Goal: Task Accomplishment & Management: Complete application form

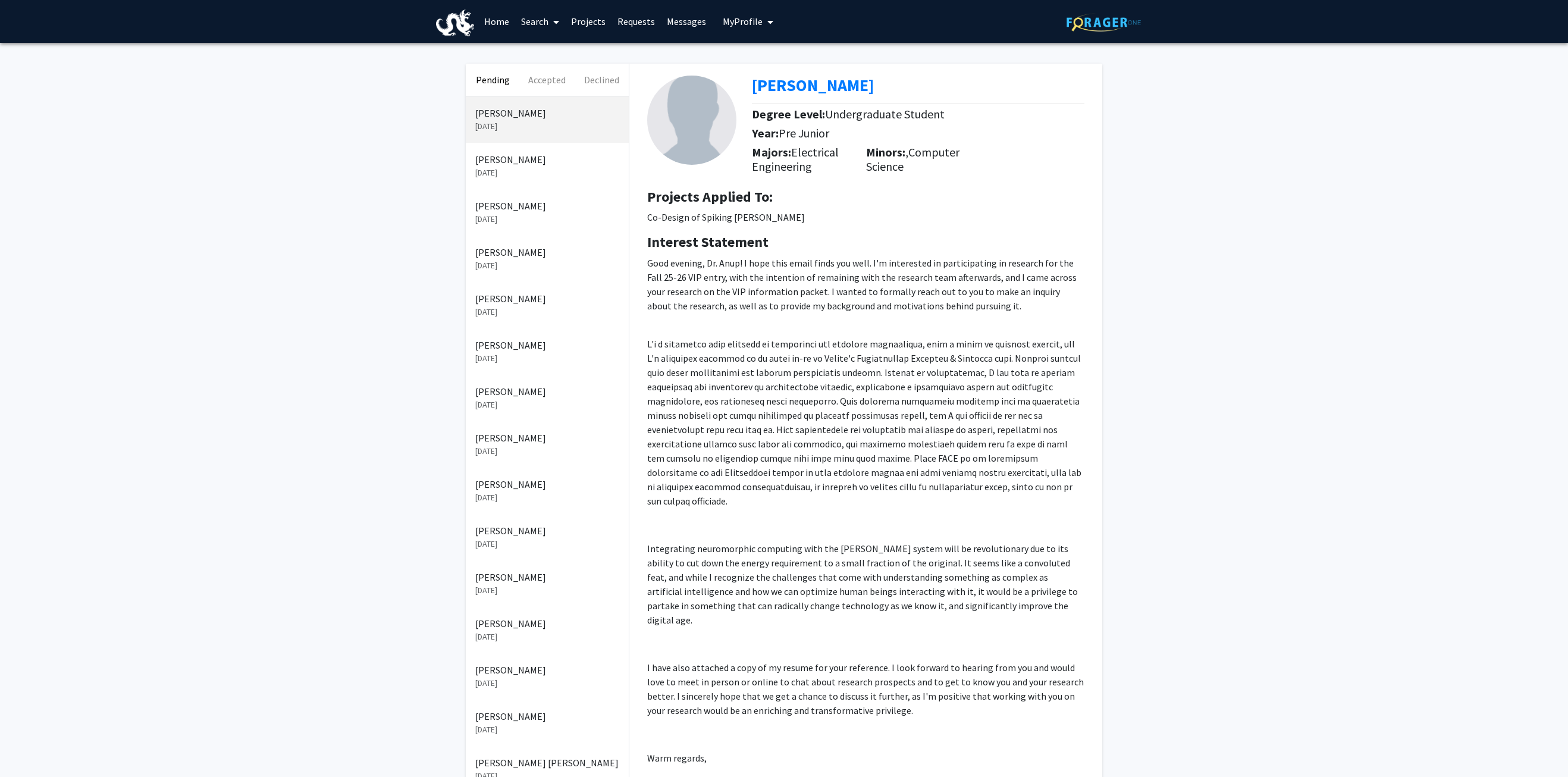
click at [507, 81] on button "Pending" at bounding box center [493, 80] width 54 height 32
click at [525, 166] on p "[PERSON_NAME]" at bounding box center [547, 159] width 144 height 14
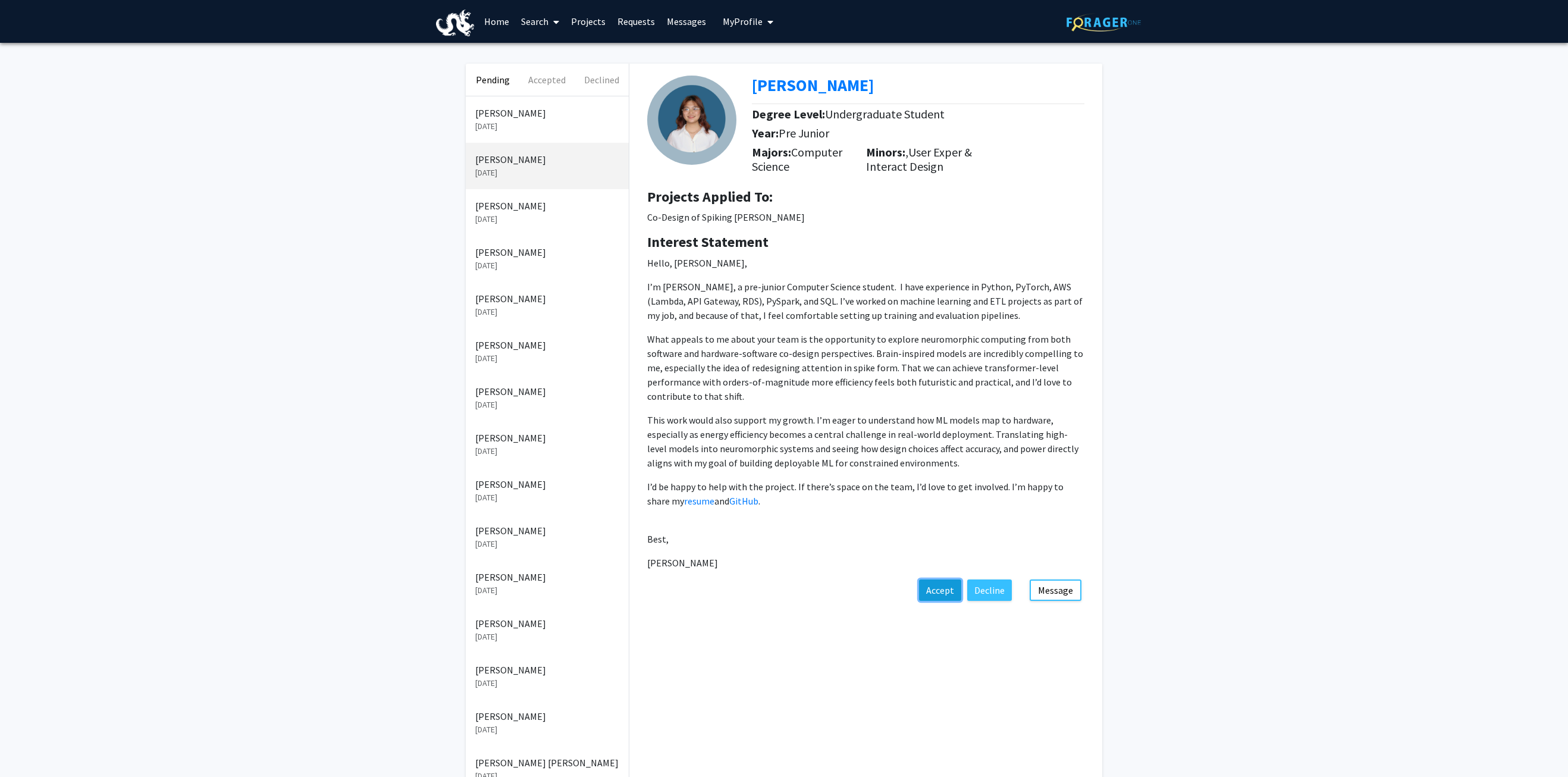
click at [945, 590] on button "Accept" at bounding box center [939, 590] width 42 height 22
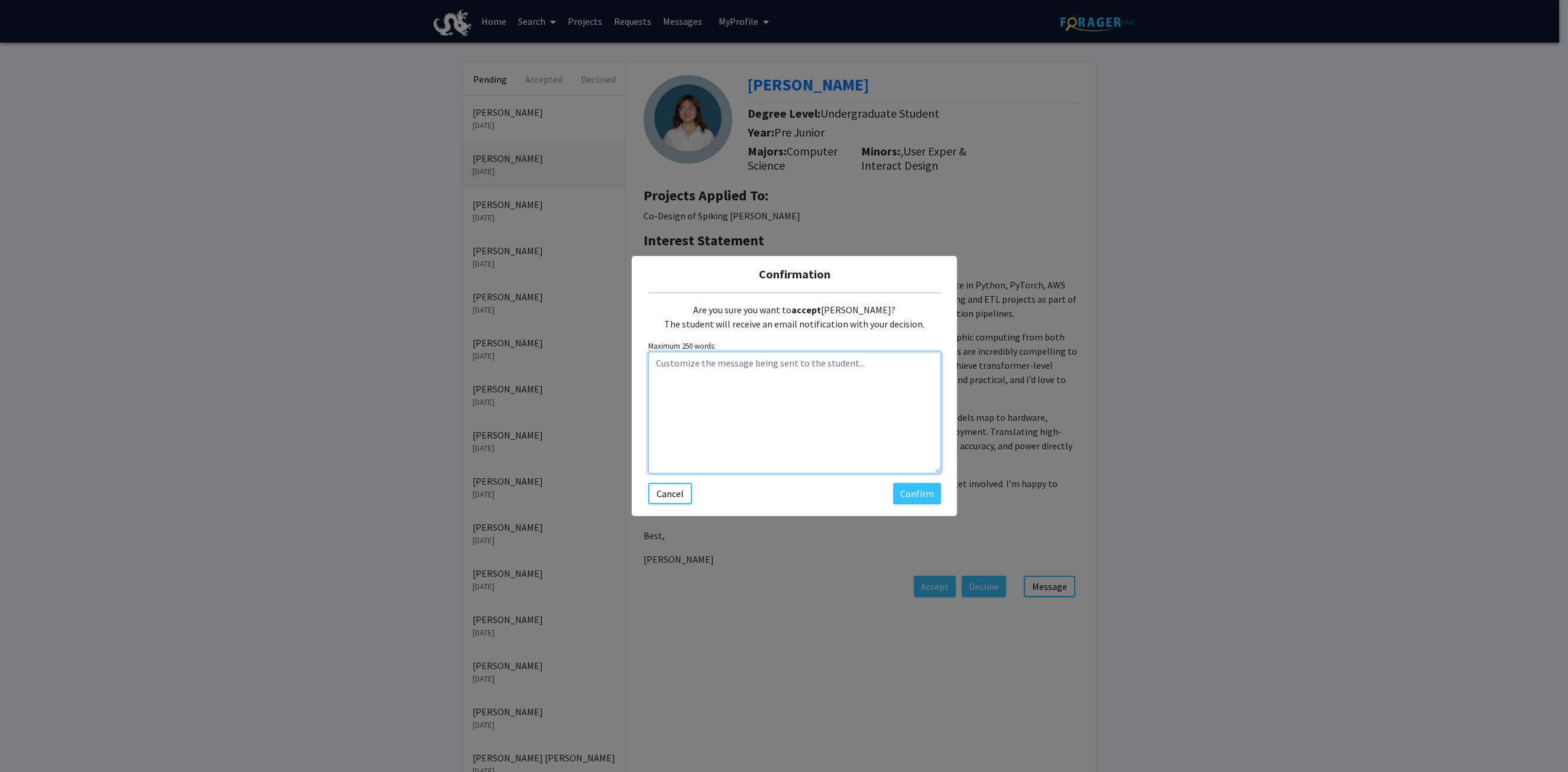
click at [749, 381] on textarea "Customize the message being sent to the student..." at bounding box center [794, 413] width 293 height 122
type textarea "As discussed, we will meet [DATE] to finalize. Thanks!"
click at [912, 499] on button "Confirm" at bounding box center [917, 494] width 48 height 21
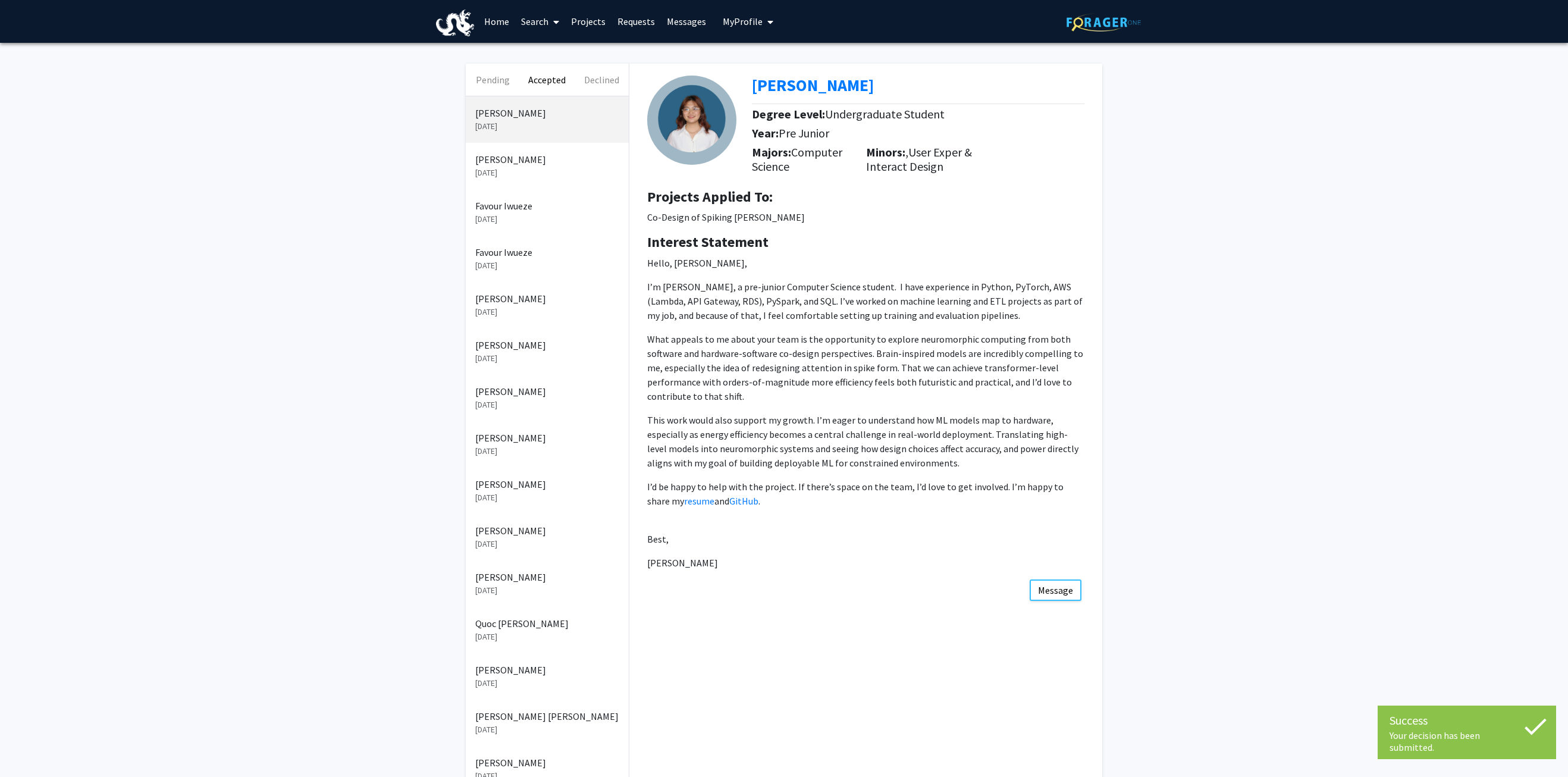
click at [528, 162] on p "[PERSON_NAME]" at bounding box center [547, 159] width 144 height 14
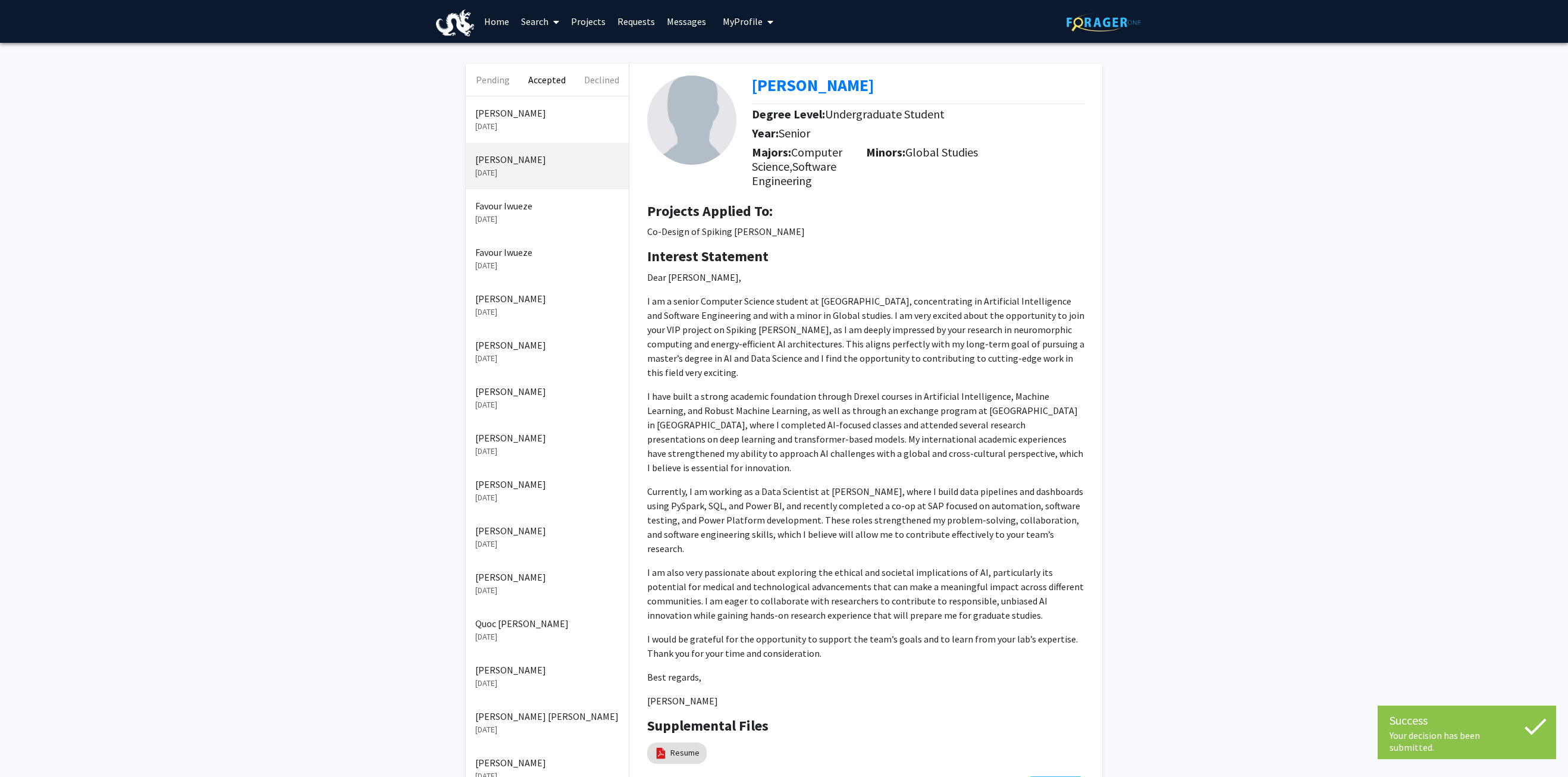
click at [512, 123] on p "[DATE]" at bounding box center [547, 126] width 144 height 12
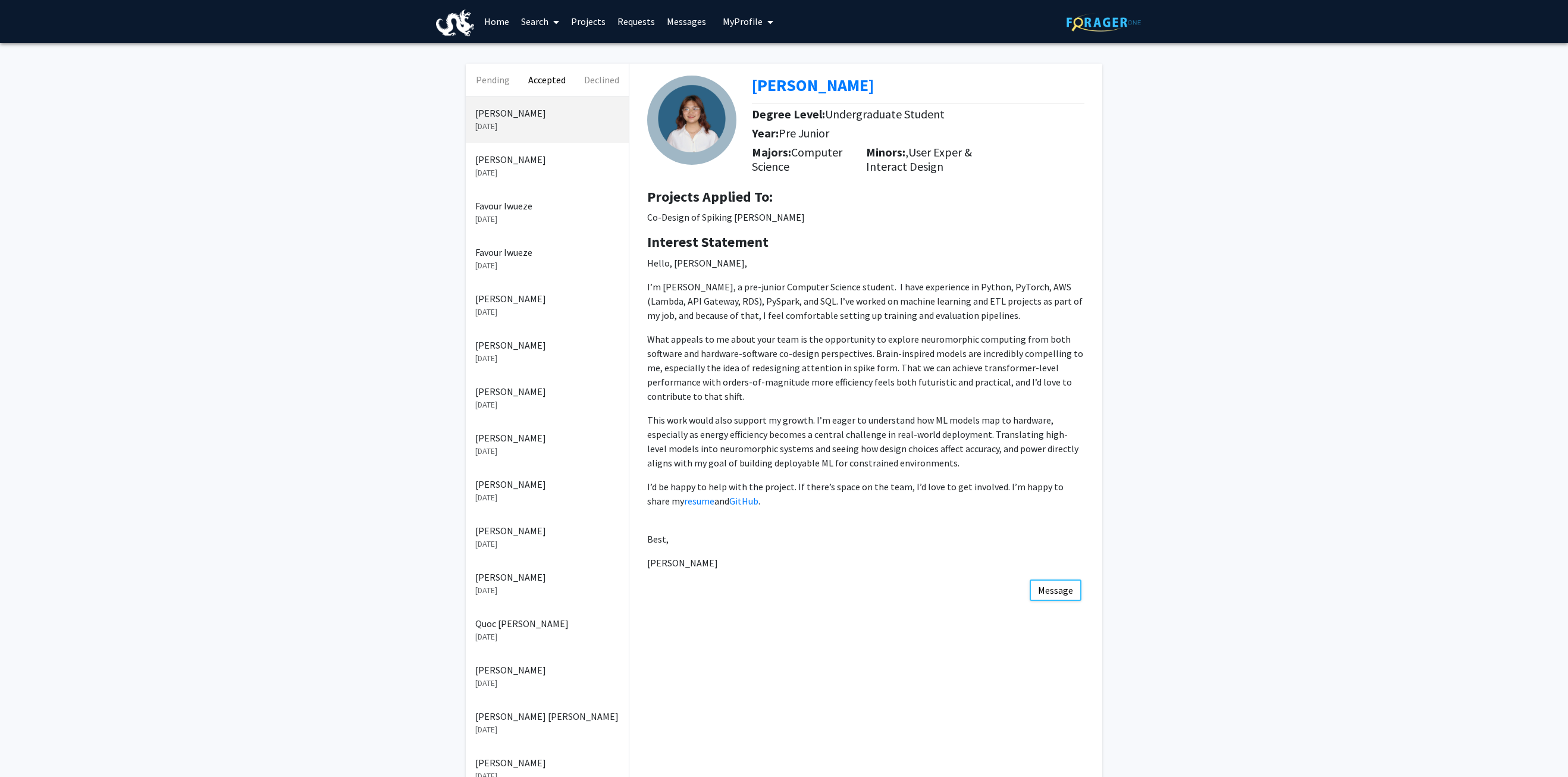
click at [520, 207] on p "Favour Iwueze" at bounding box center [547, 206] width 144 height 14
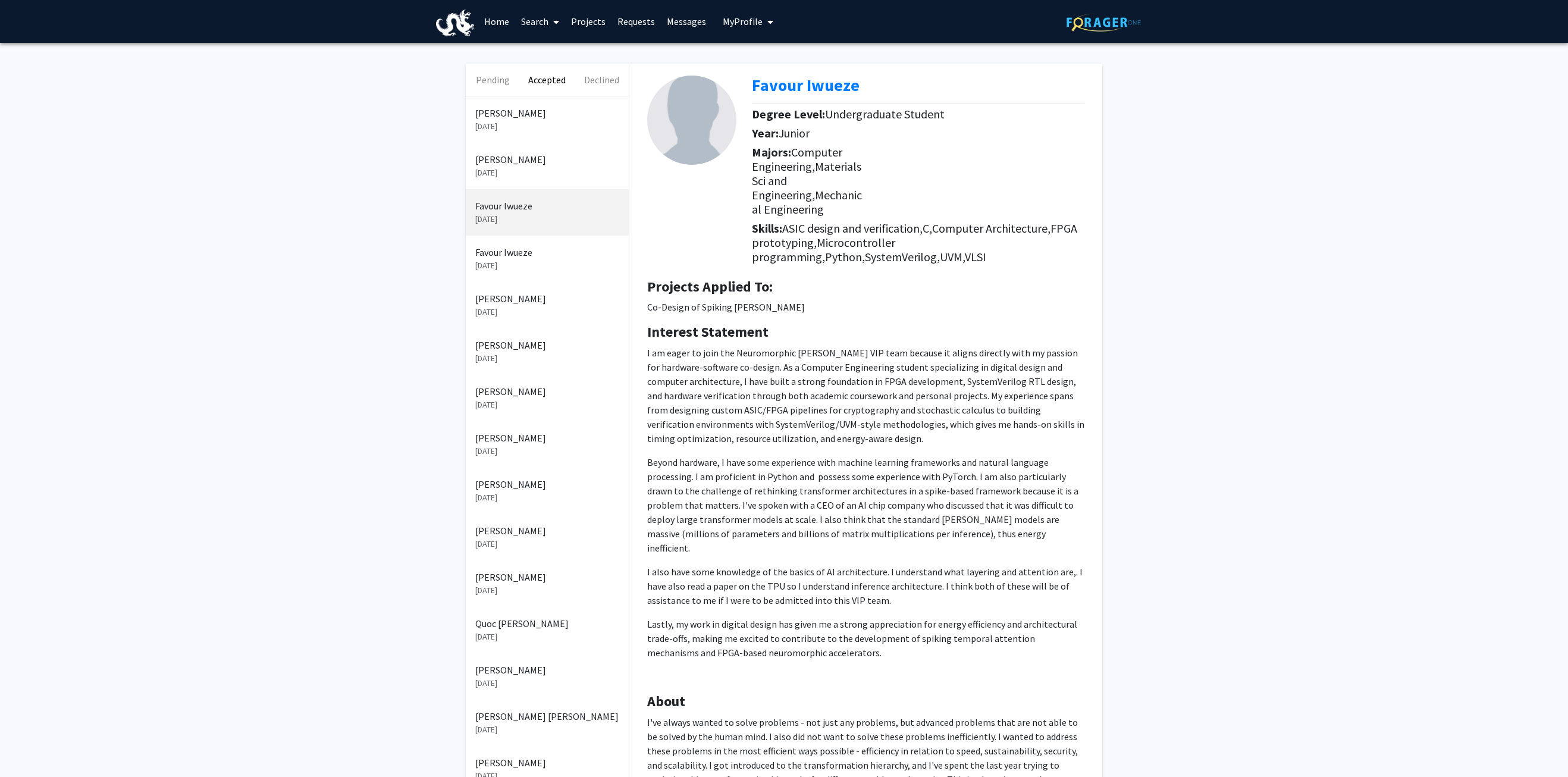
click at [511, 157] on p "[PERSON_NAME]" at bounding box center [547, 159] width 144 height 14
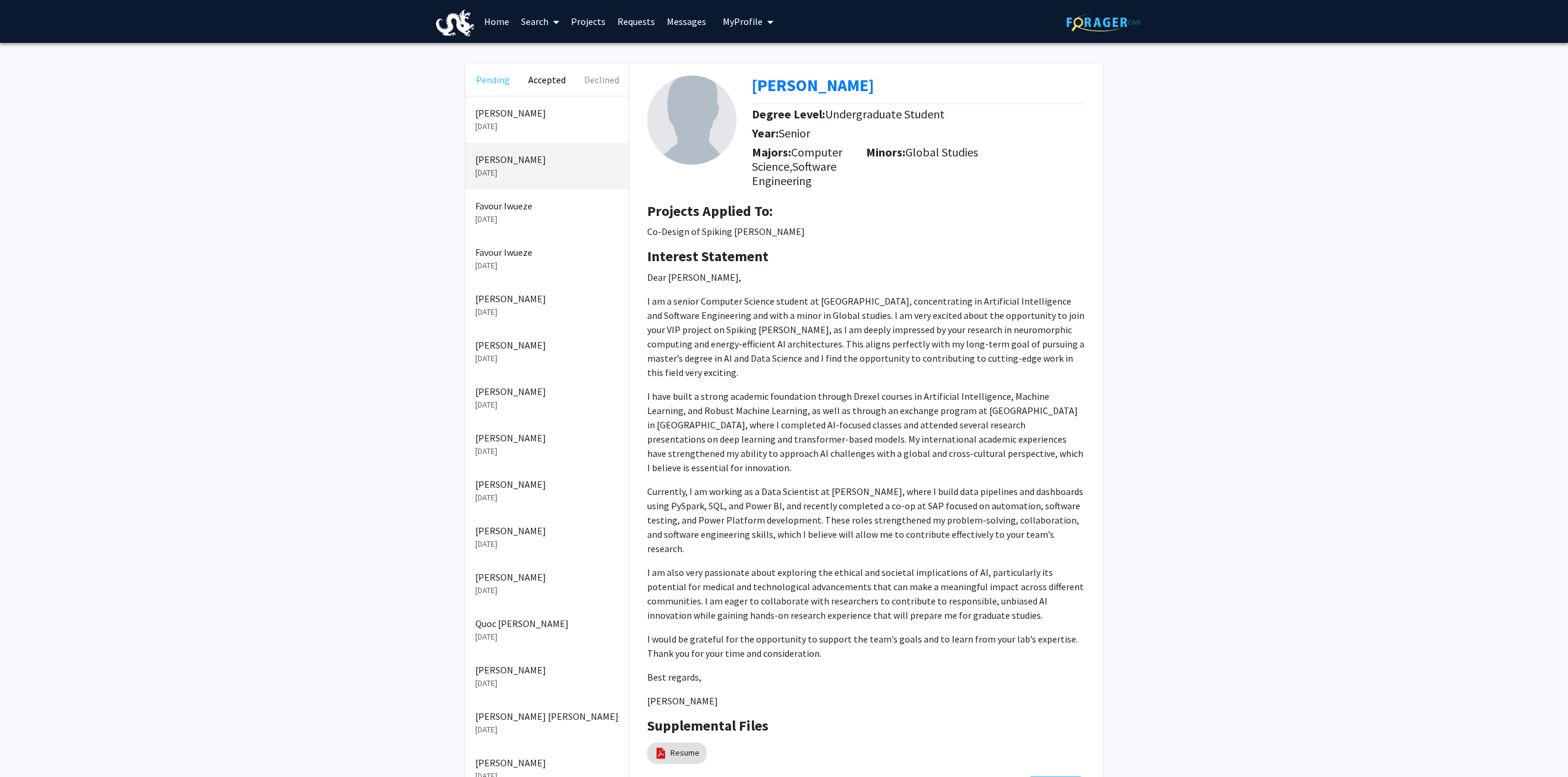
click at [498, 82] on button "Pending" at bounding box center [493, 80] width 54 height 32
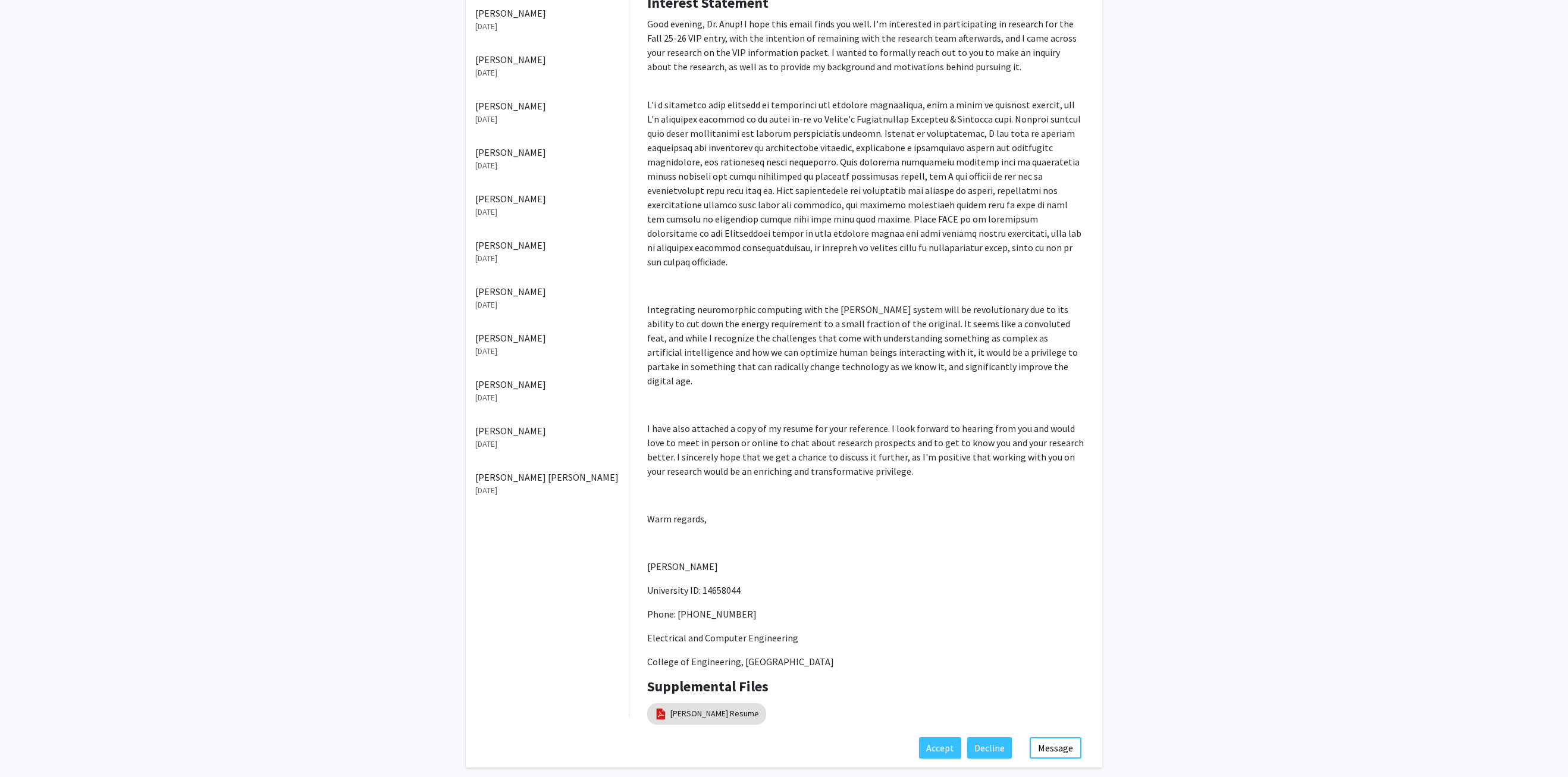
scroll to position [218, 0]
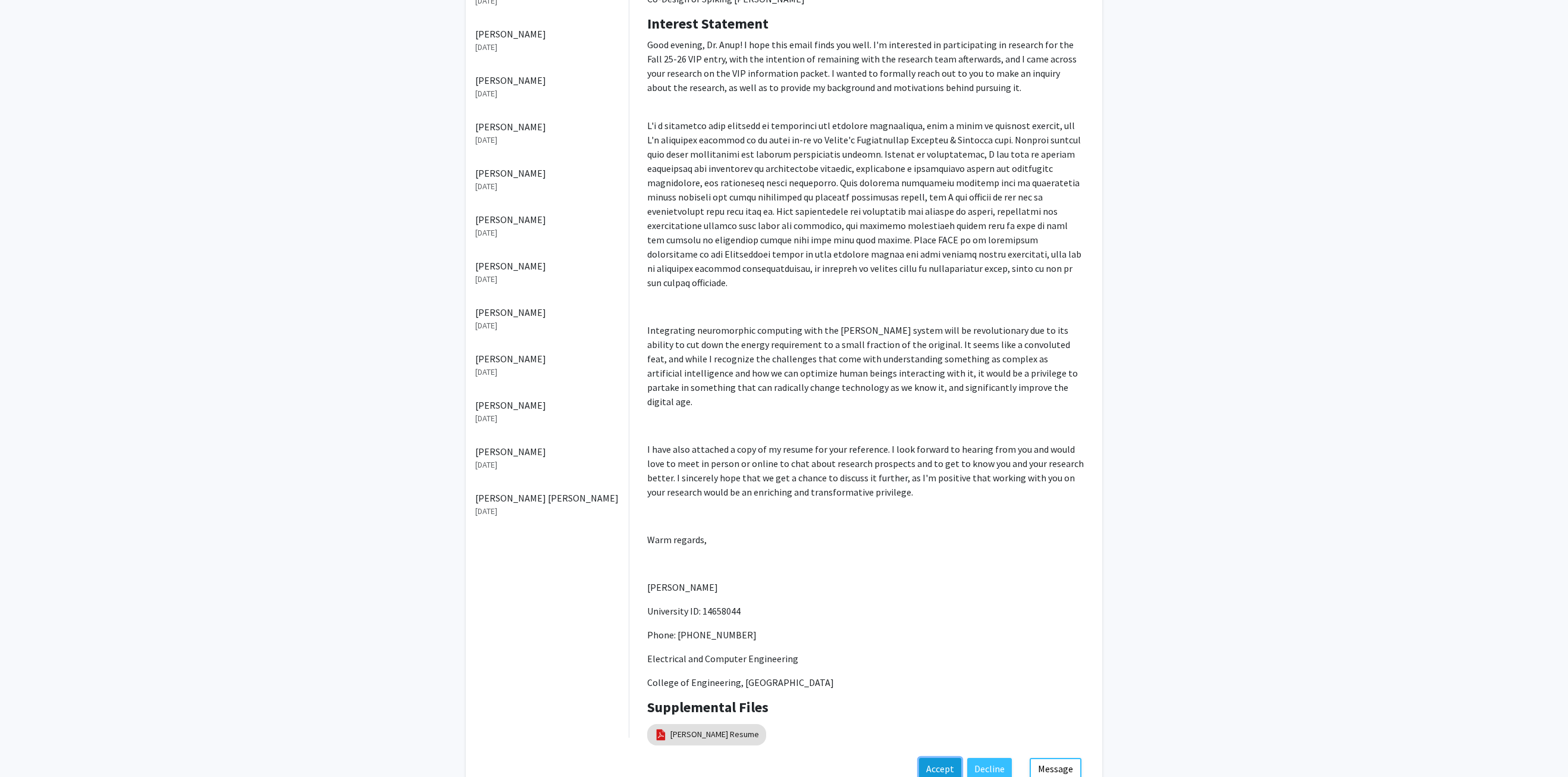
click at [947, 758] on button "Accept" at bounding box center [939, 769] width 42 height 22
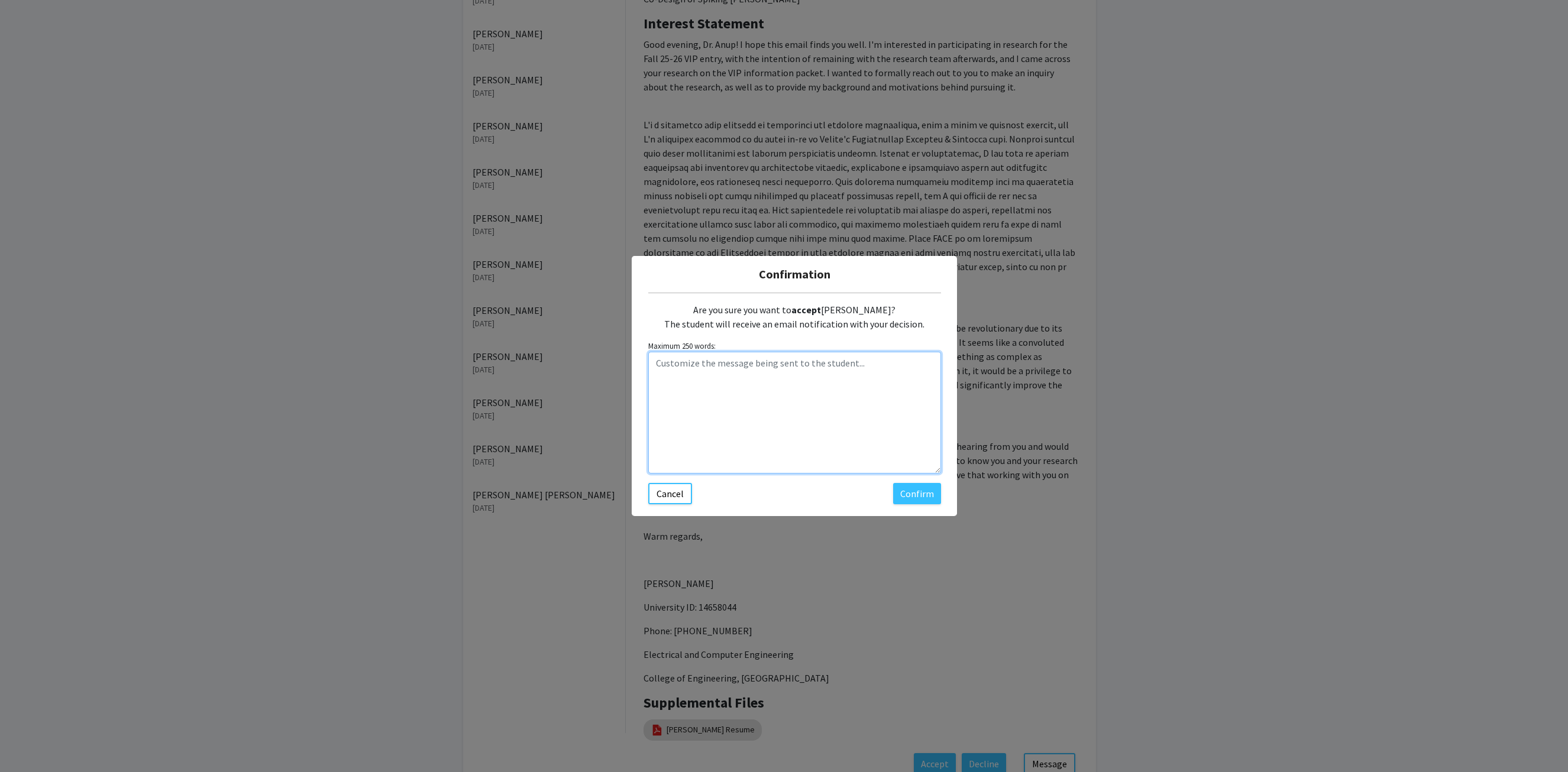
click at [791, 381] on textarea "Customize the message being sent to the student..." at bounding box center [794, 413] width 293 height 122
type textarea "Thank you! I will send the relevant documentations this week to get you started."
click at [922, 497] on button "Confirm" at bounding box center [917, 494] width 48 height 21
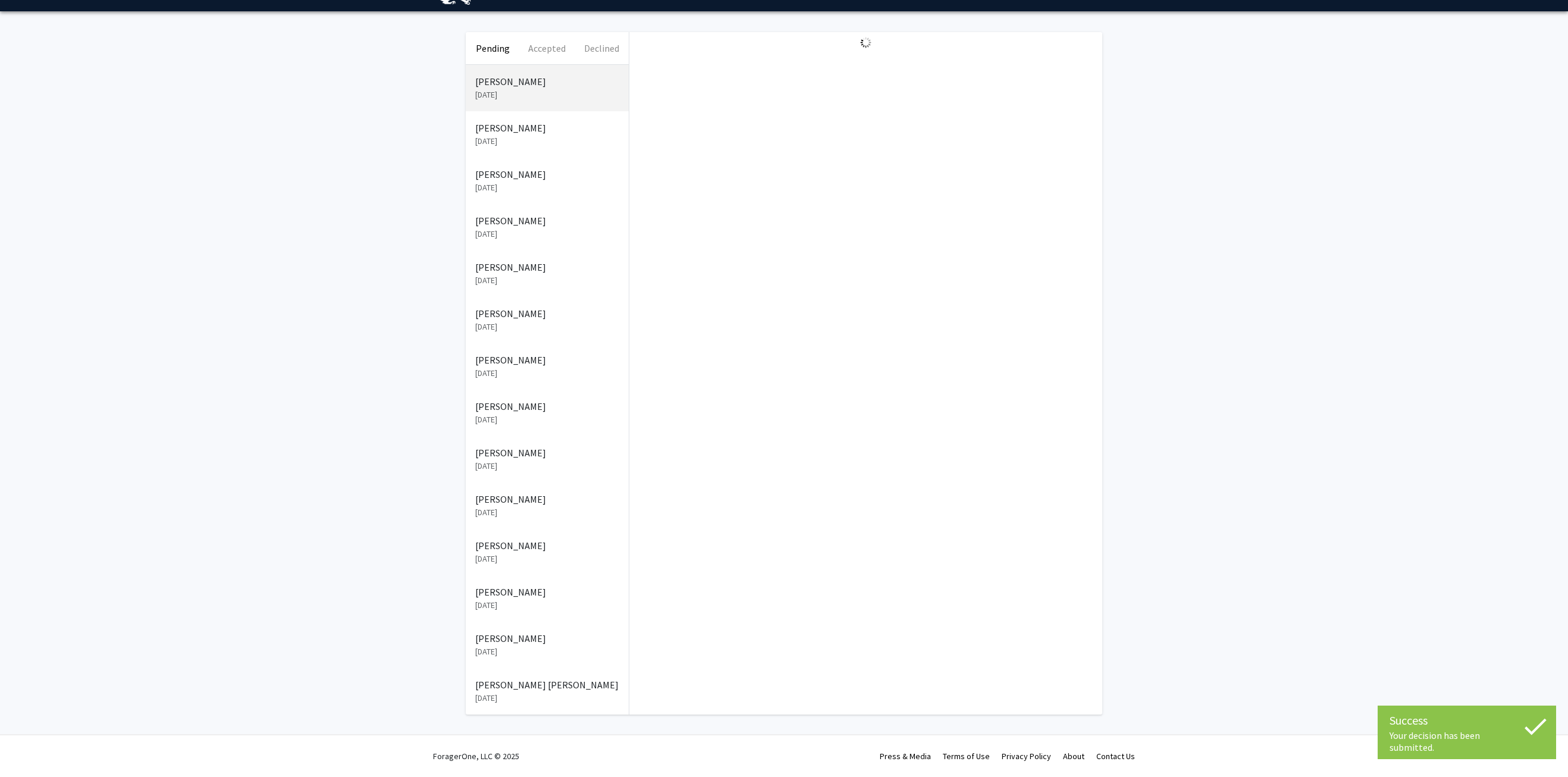
scroll to position [32, 0]
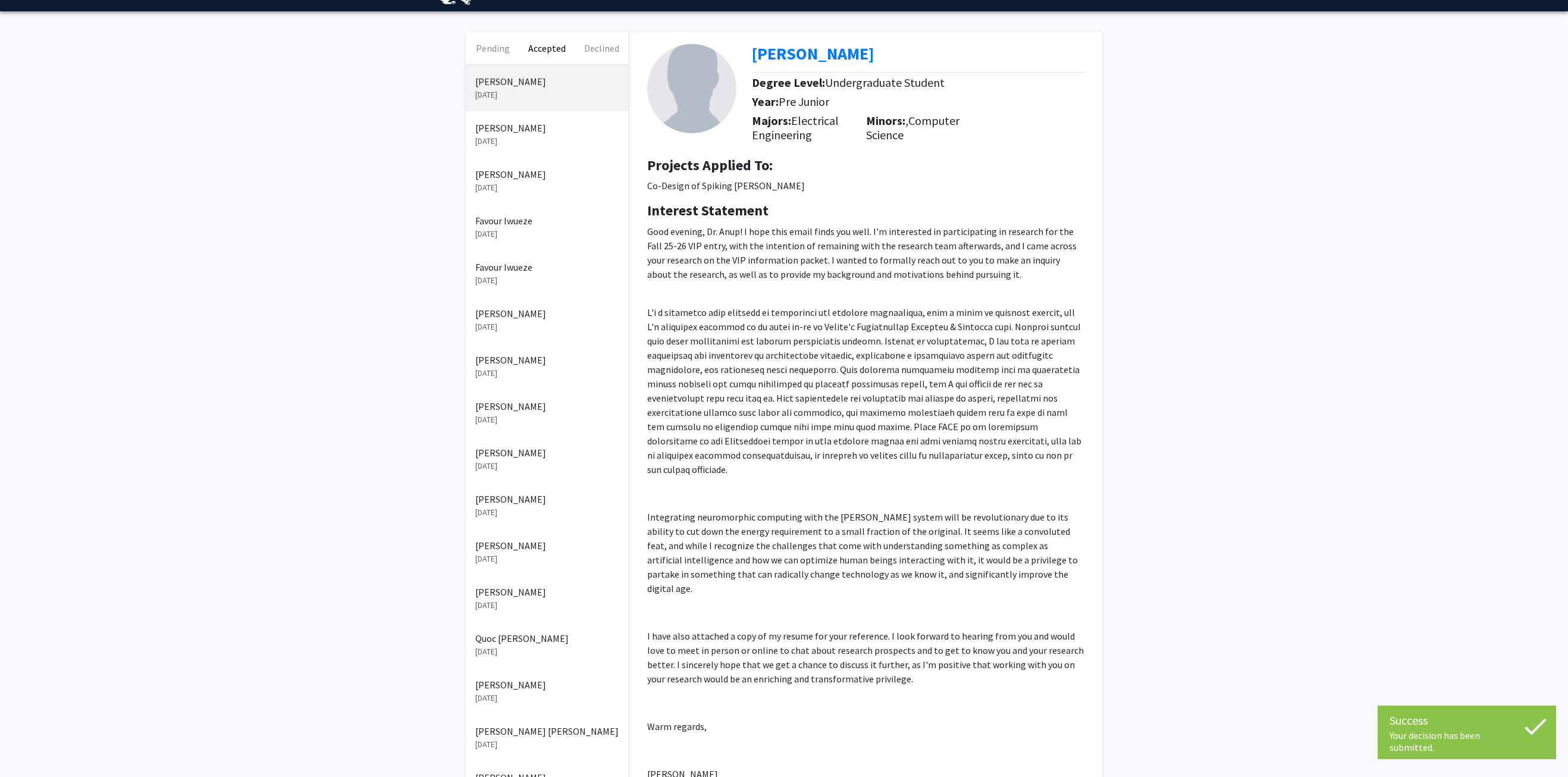
click at [507, 136] on p "[DATE]" at bounding box center [547, 141] width 144 height 12
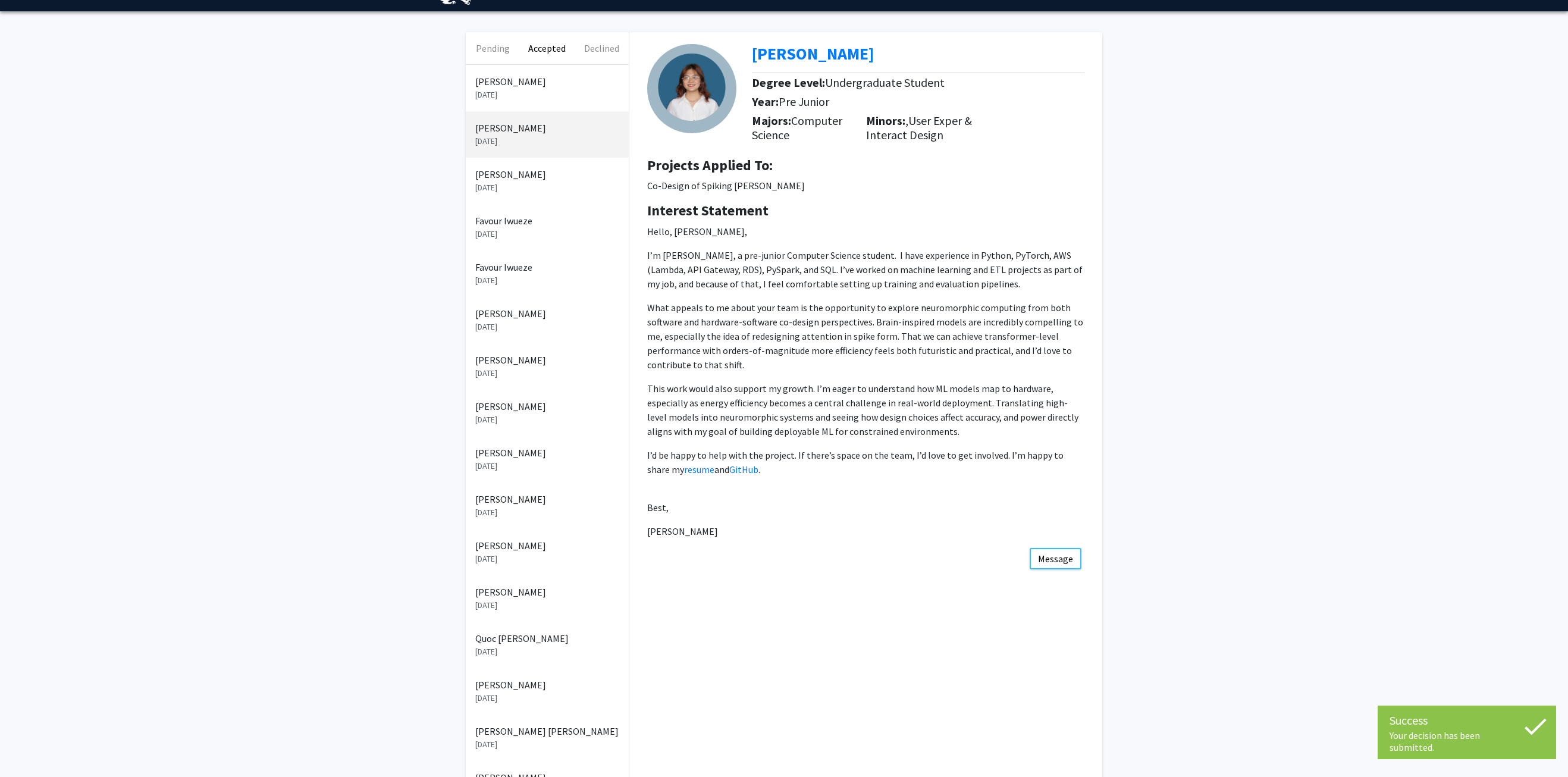
click at [512, 174] on p "[PERSON_NAME]" at bounding box center [547, 174] width 144 height 14
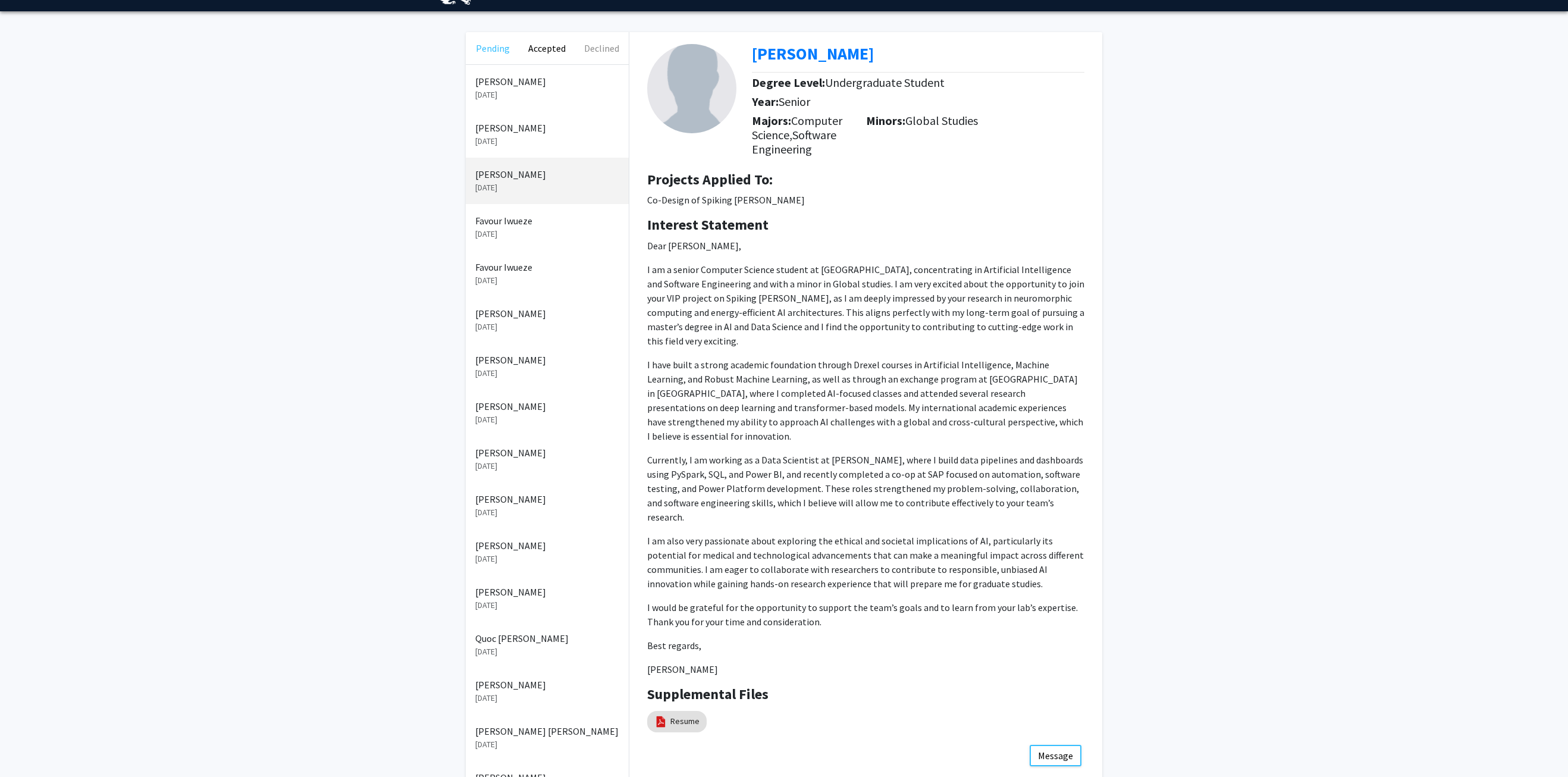
click at [496, 50] on button "Pending" at bounding box center [493, 48] width 54 height 32
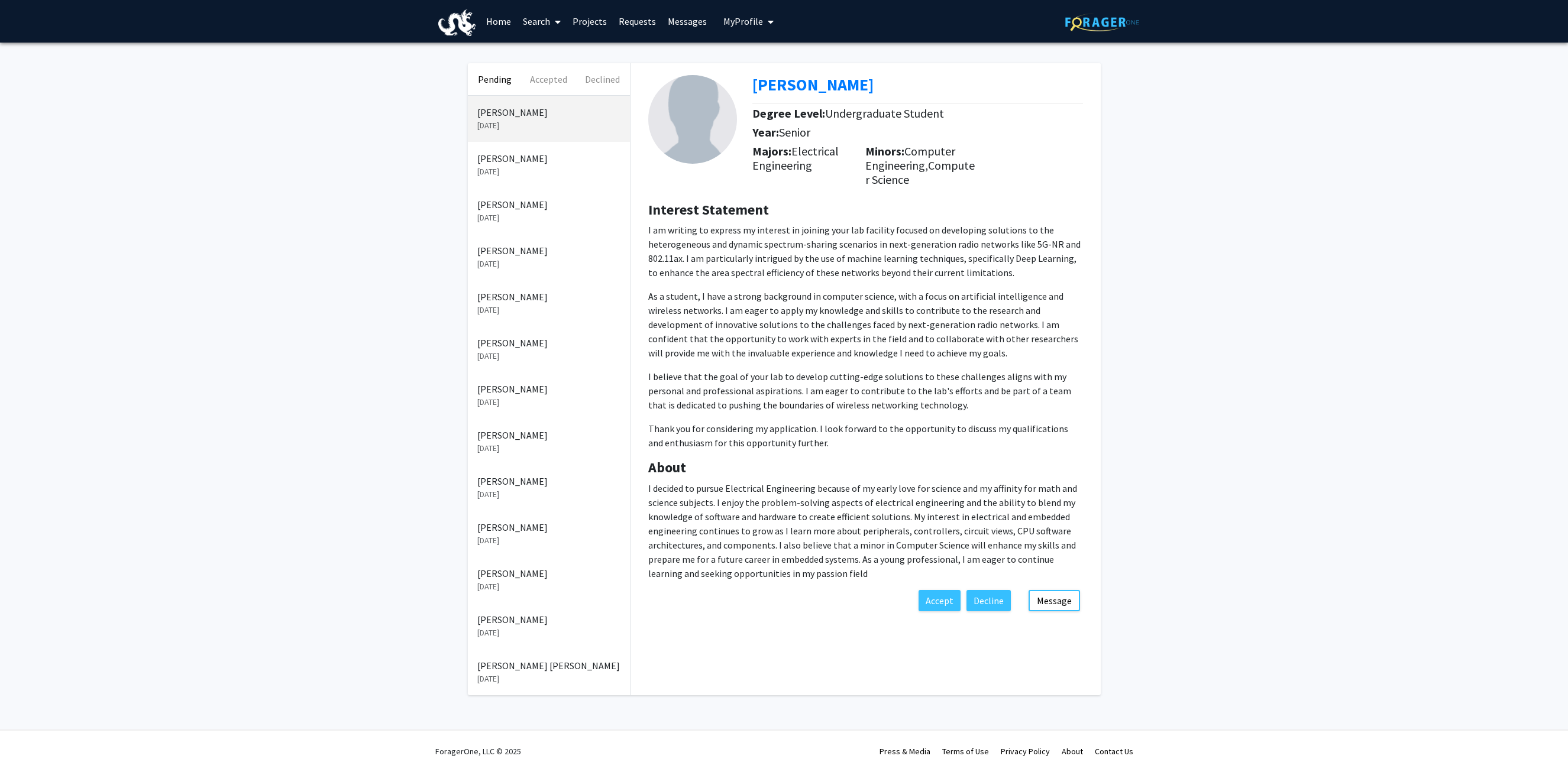
click at [1406, 243] on div "Pending Accepted Declined [PERSON_NAME] [DATE] [PERSON_NAME] [DATE] [PERSON_NAM…" at bounding box center [784, 382] width 1568 height 679
click at [1064, 250] on p "I am writing to express my interest in joining your lab facility focused on dev…" at bounding box center [865, 250] width 434 height 57
click at [541, 74] on button "Accepted" at bounding box center [548, 79] width 54 height 32
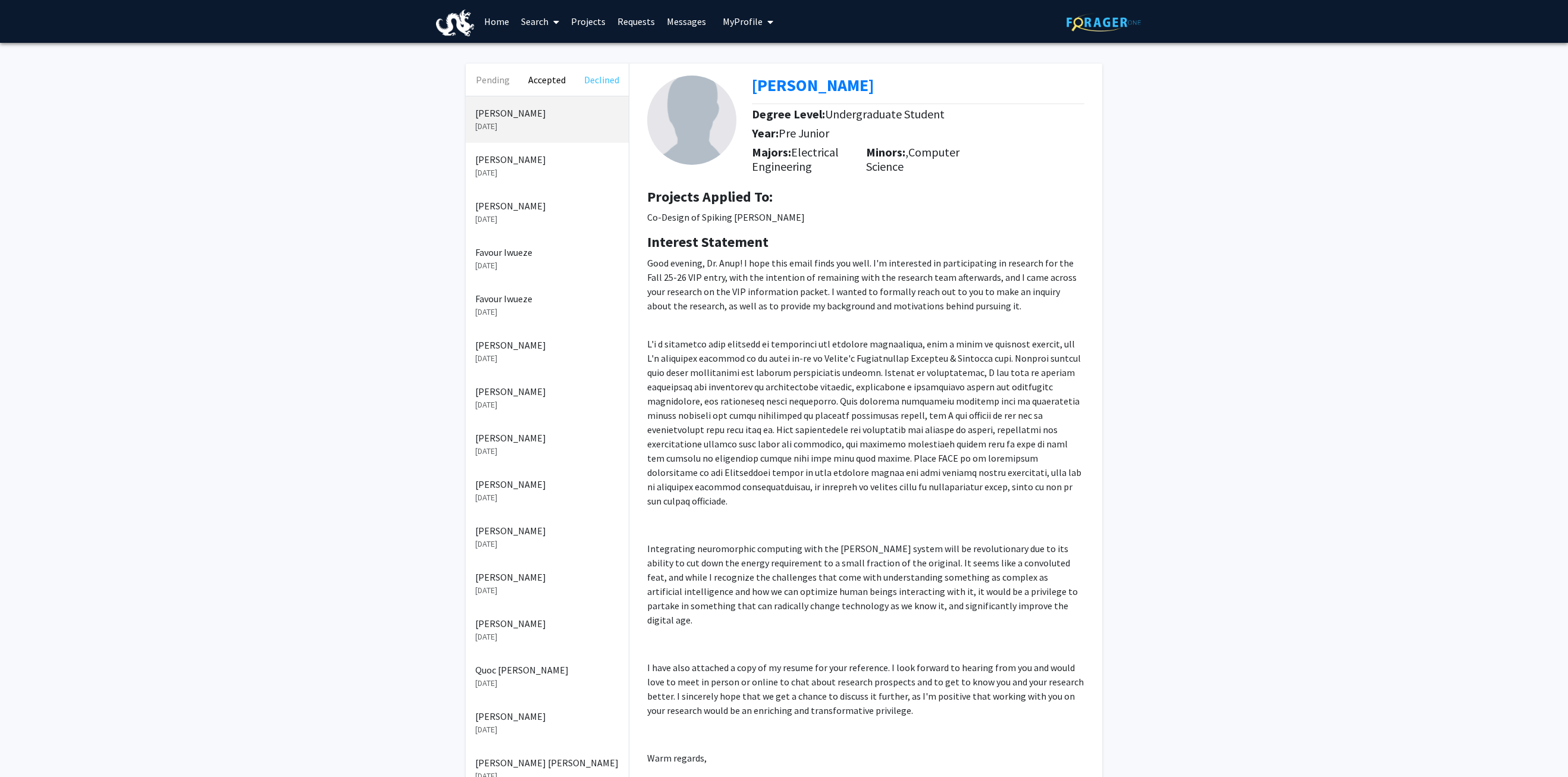
click at [601, 78] on button "Declined" at bounding box center [601, 80] width 54 height 32
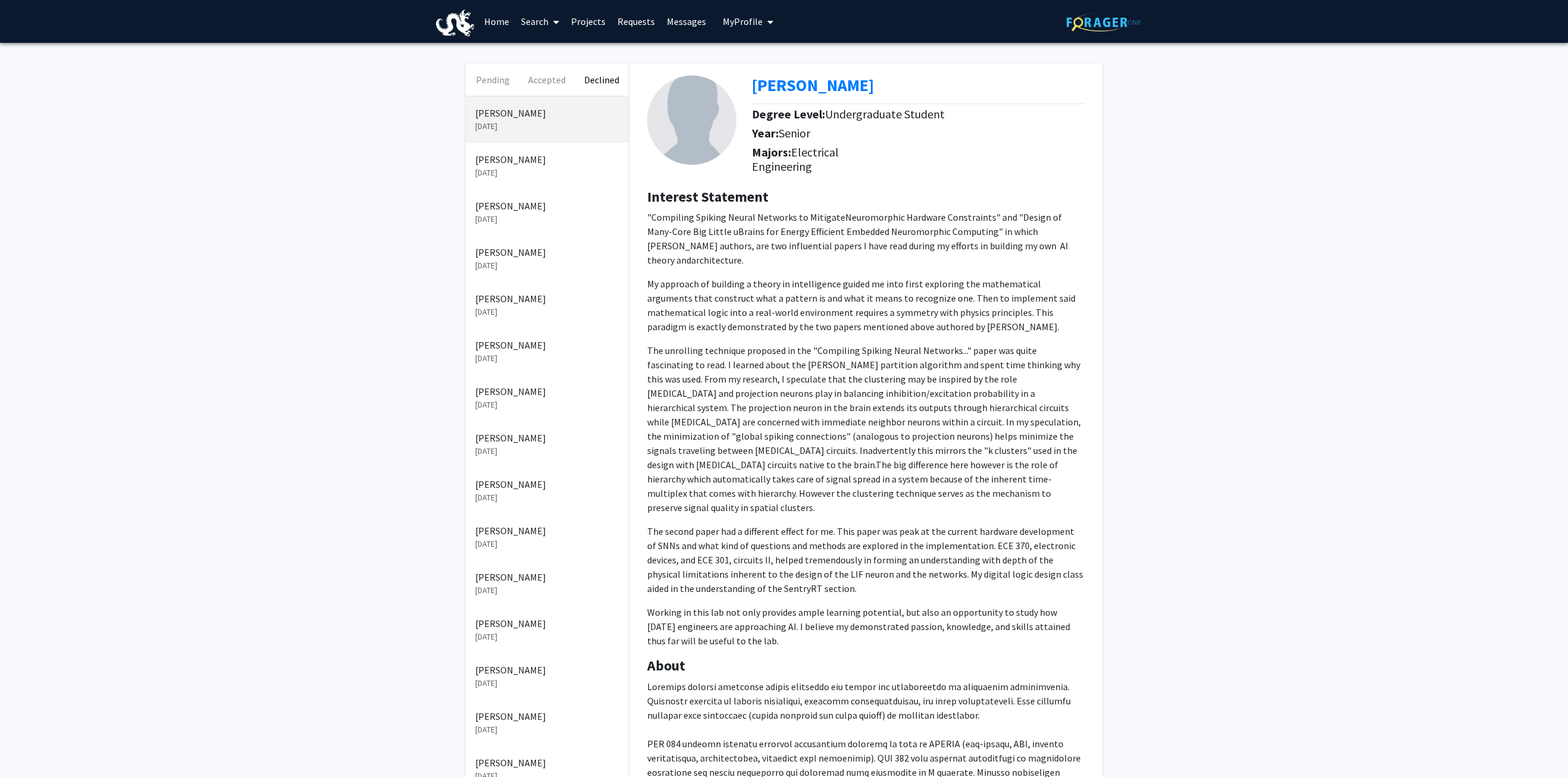
drag, startPoint x: 492, startPoint y: 118, endPoint x: 491, endPoint y: 111, distance: 7.1
click at [492, 117] on p "[PERSON_NAME]" at bounding box center [547, 113] width 144 height 14
click at [492, 75] on button "Pending" at bounding box center [493, 80] width 54 height 32
